Goal: Task Accomplishment & Management: Manage account settings

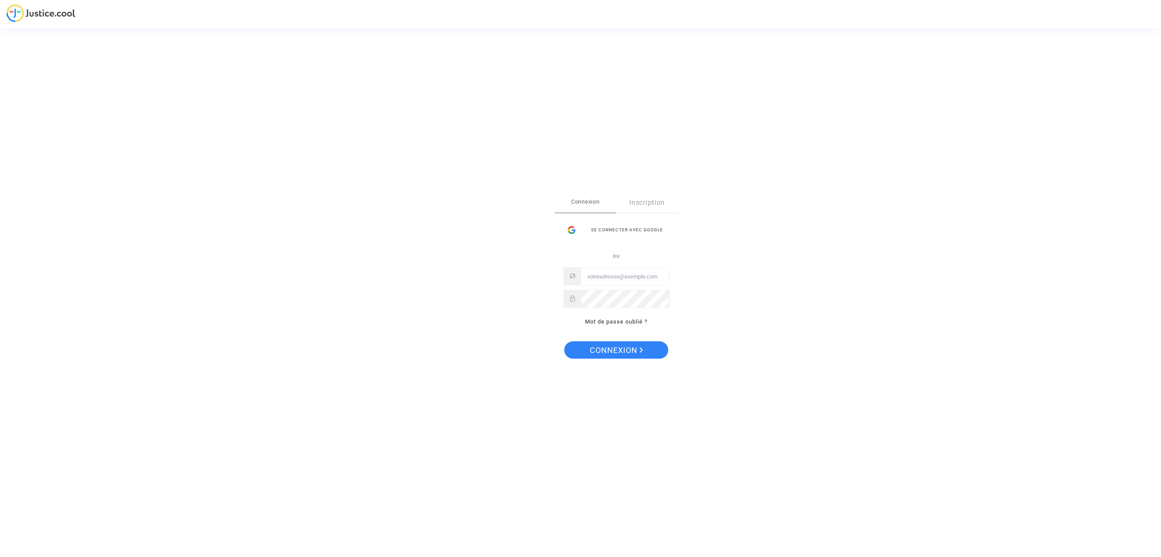
click at [622, 230] on div "Se connecter avec Google" at bounding box center [616, 229] width 106 height 17
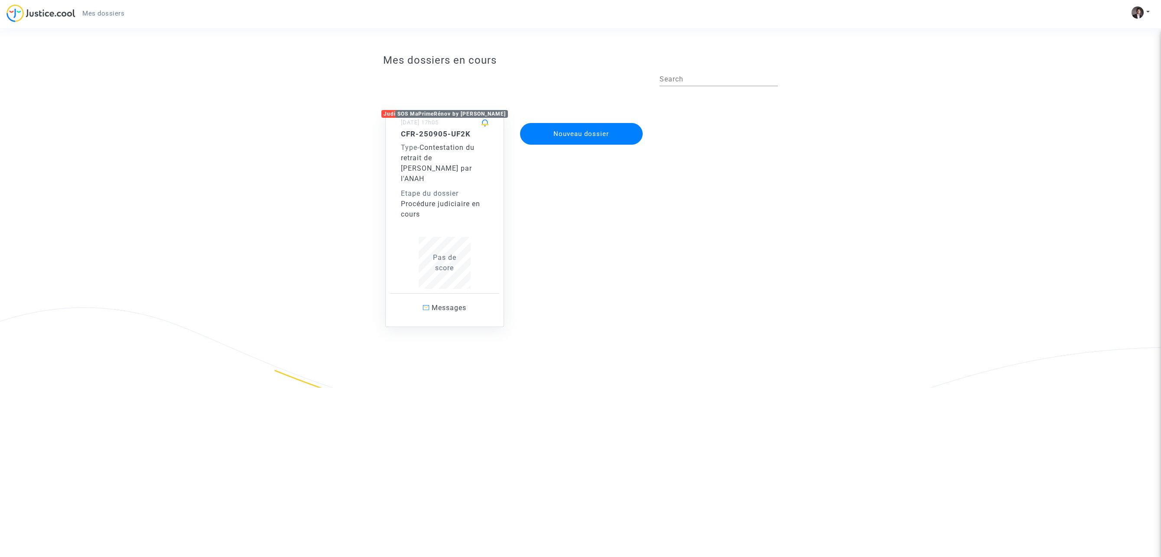
click at [440, 188] on div "Etape du dossier" at bounding box center [445, 193] width 88 height 10
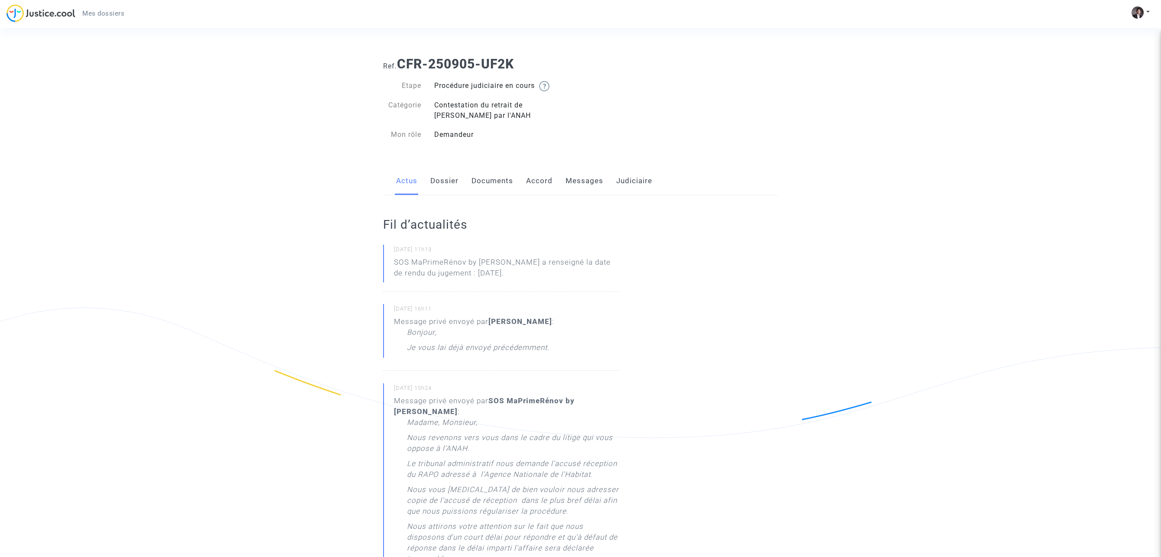
click at [450, 180] on link "Dossier" at bounding box center [444, 181] width 28 height 29
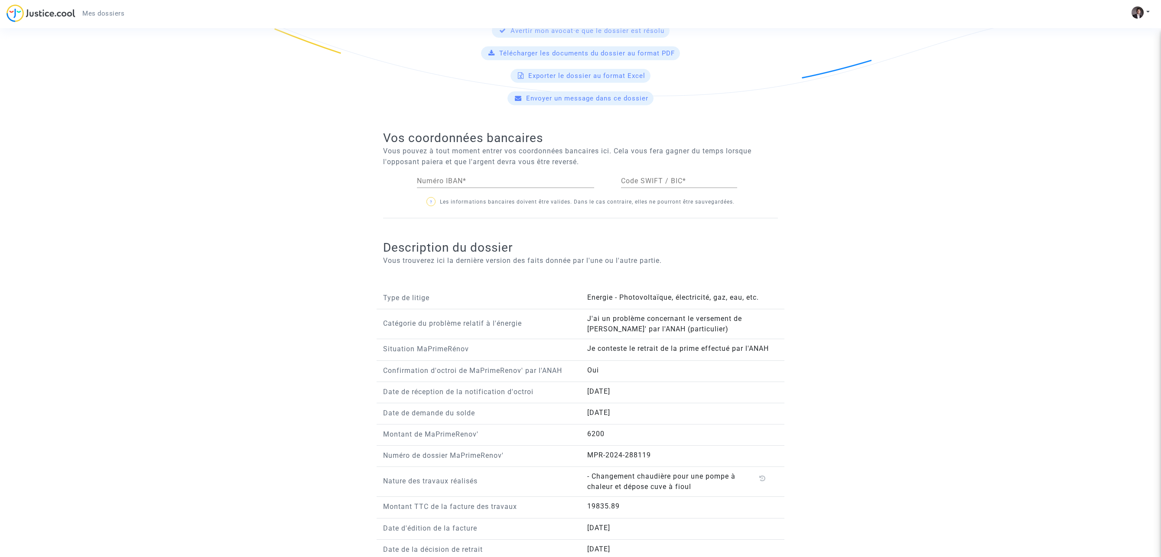
scroll to position [378, 0]
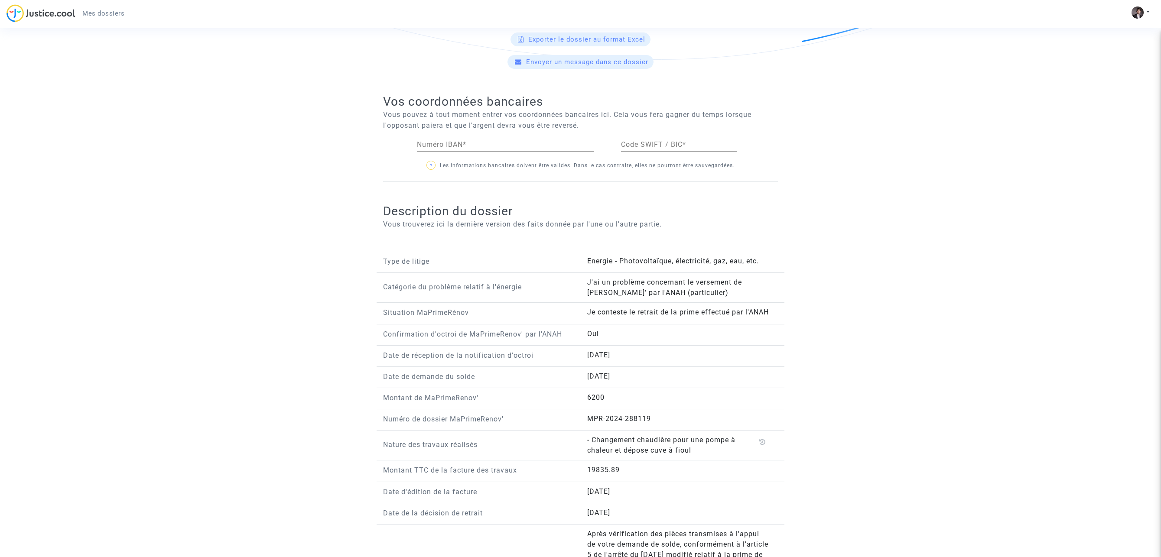
drag, startPoint x: 470, startPoint y: 157, endPoint x: 472, endPoint y: 150, distance: 7.3
click at [469, 156] on div "Numéro IBAN *" at bounding box center [505, 146] width 177 height 28
click at [473, 149] on input "Numéro IBAN *" at bounding box center [505, 145] width 177 height 8
paste input "[FINANCIAL_ID]"
type input "[FINANCIAL_ID]"
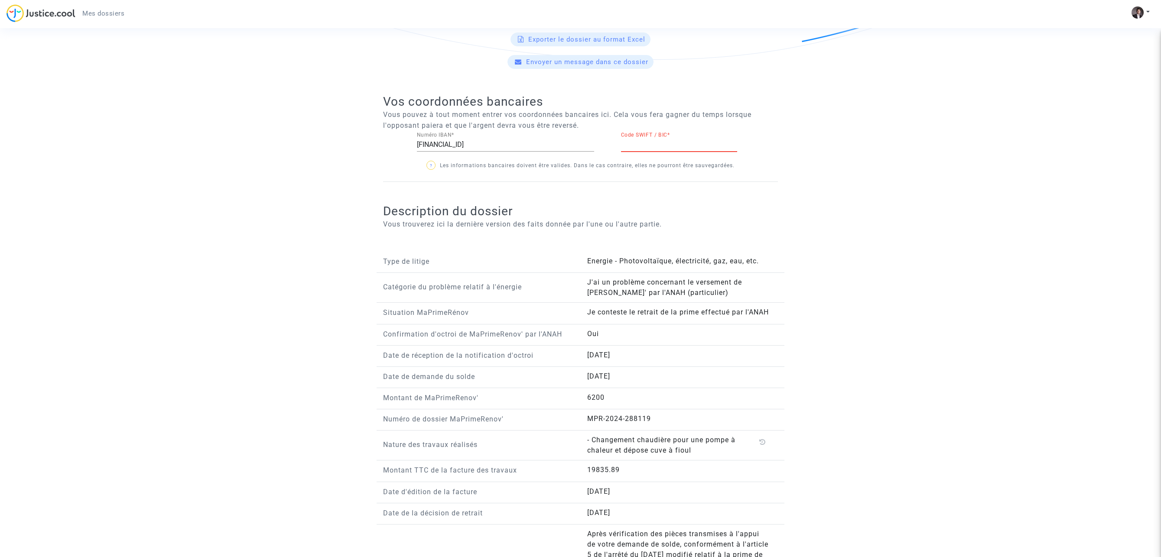
paste input "CCDFFRPPXXX"
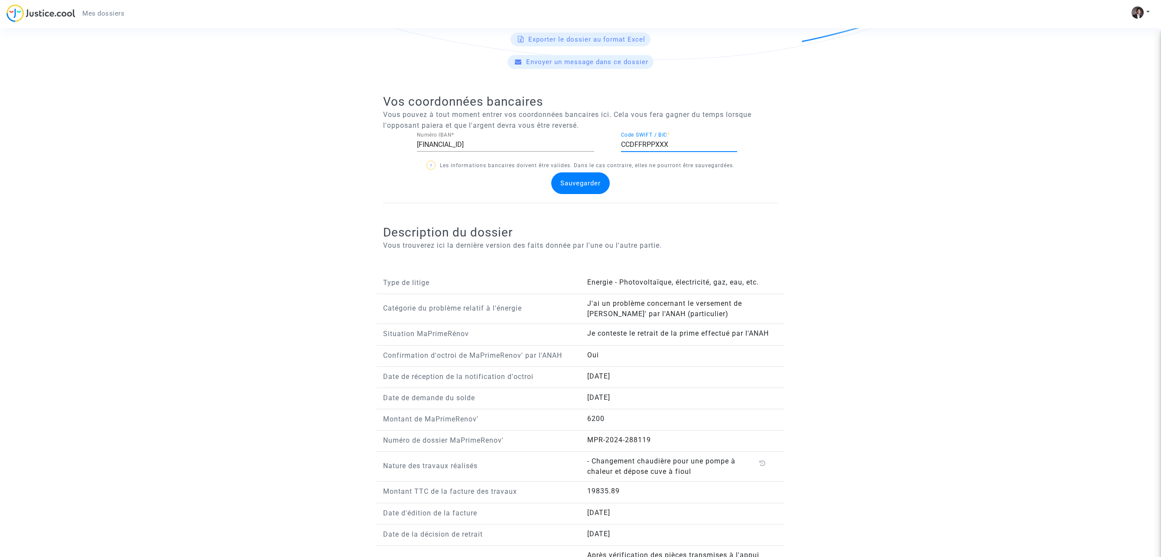
type input "CCDFFRPPXXX"
click at [589, 179] on div "Sauvegarder" at bounding box center [580, 183] width 58 height 22
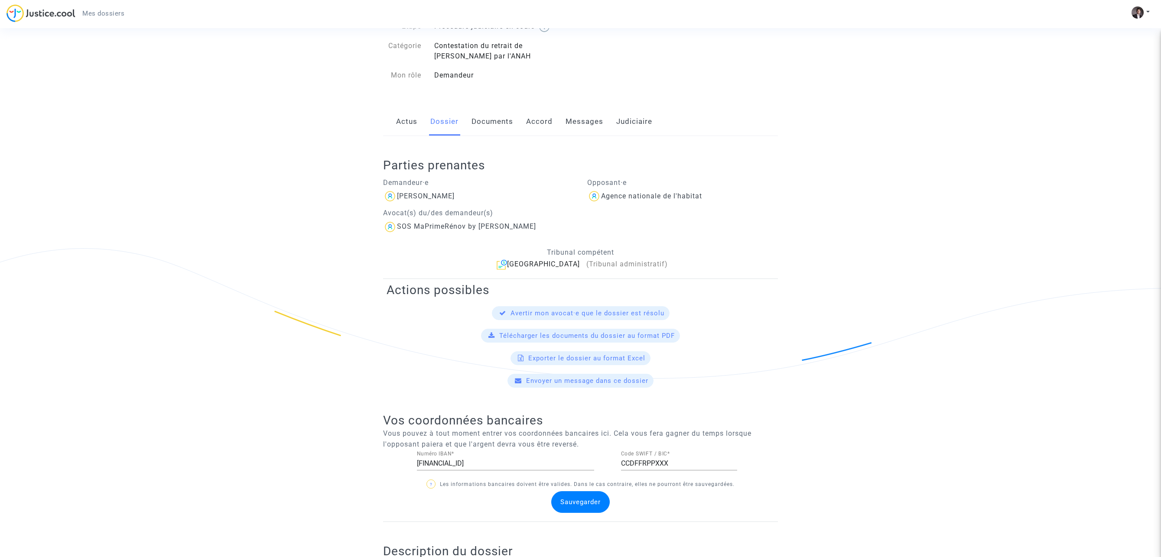
scroll to position [0, 0]
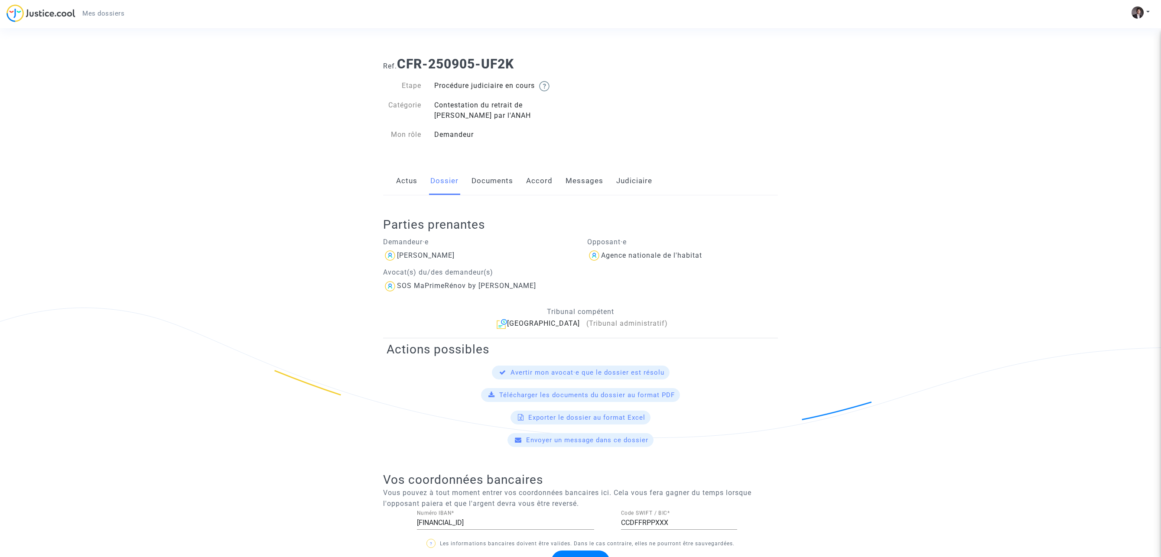
click at [500, 177] on link "Documents" at bounding box center [492, 181] width 42 height 29
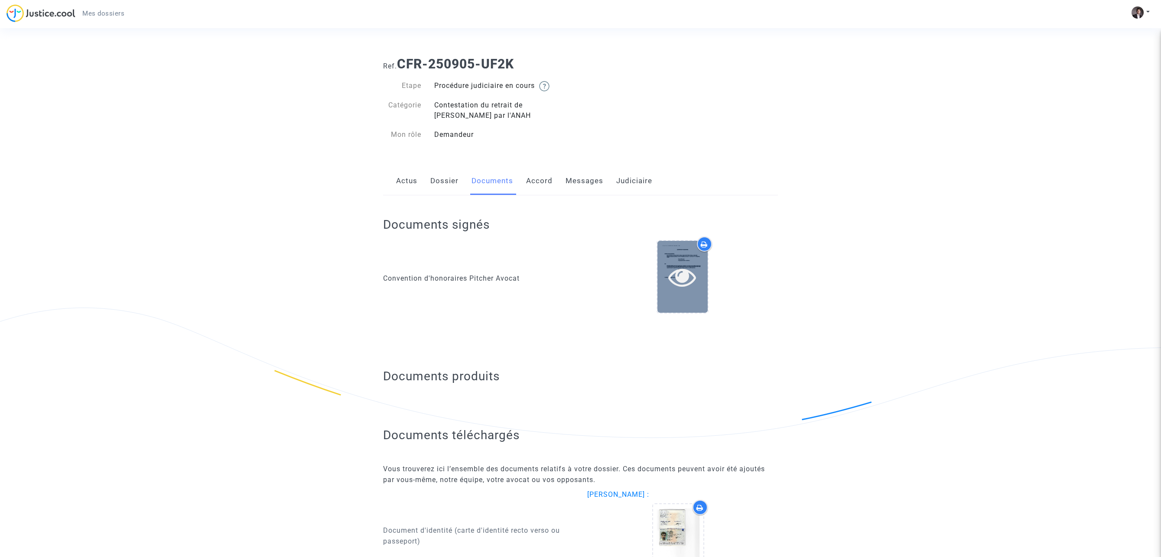
click at [694, 278] on icon at bounding box center [682, 277] width 28 height 28
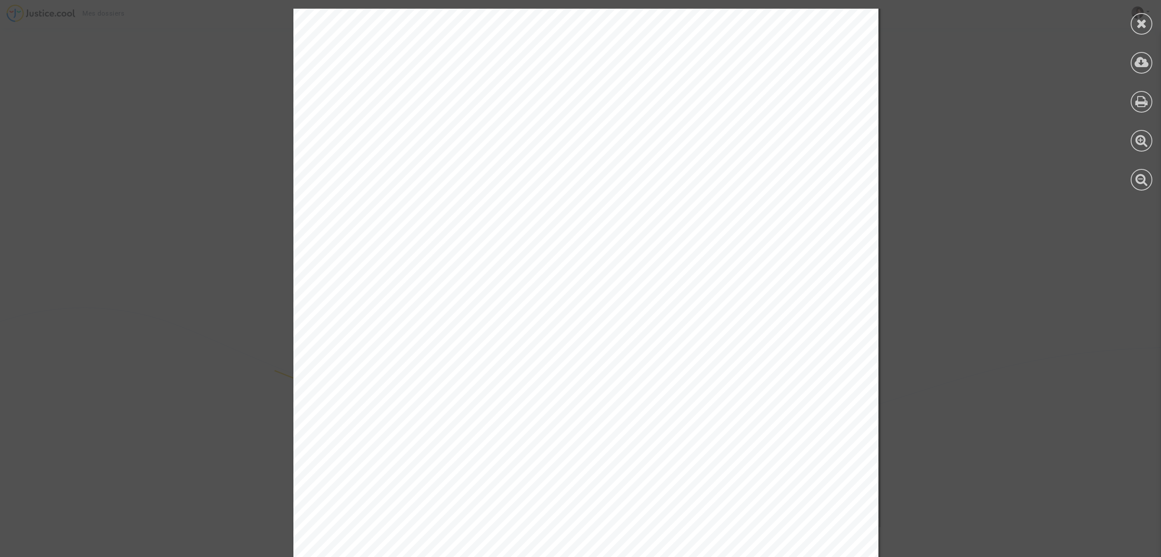
scroll to position [1242, 0]
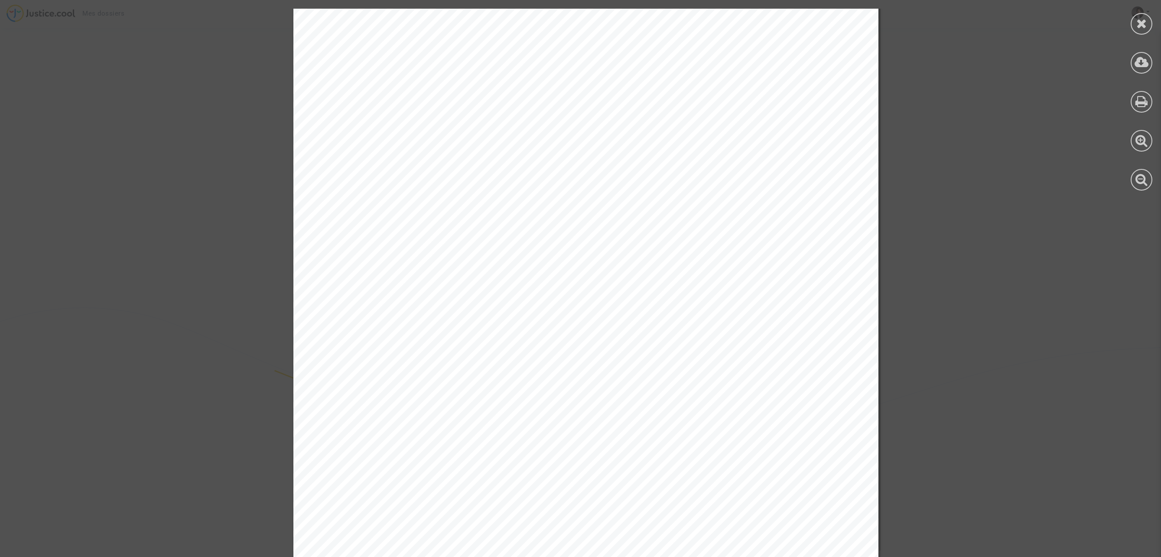
scroll to position [883, 0]
